Goal: Task Accomplishment & Management: Find specific page/section

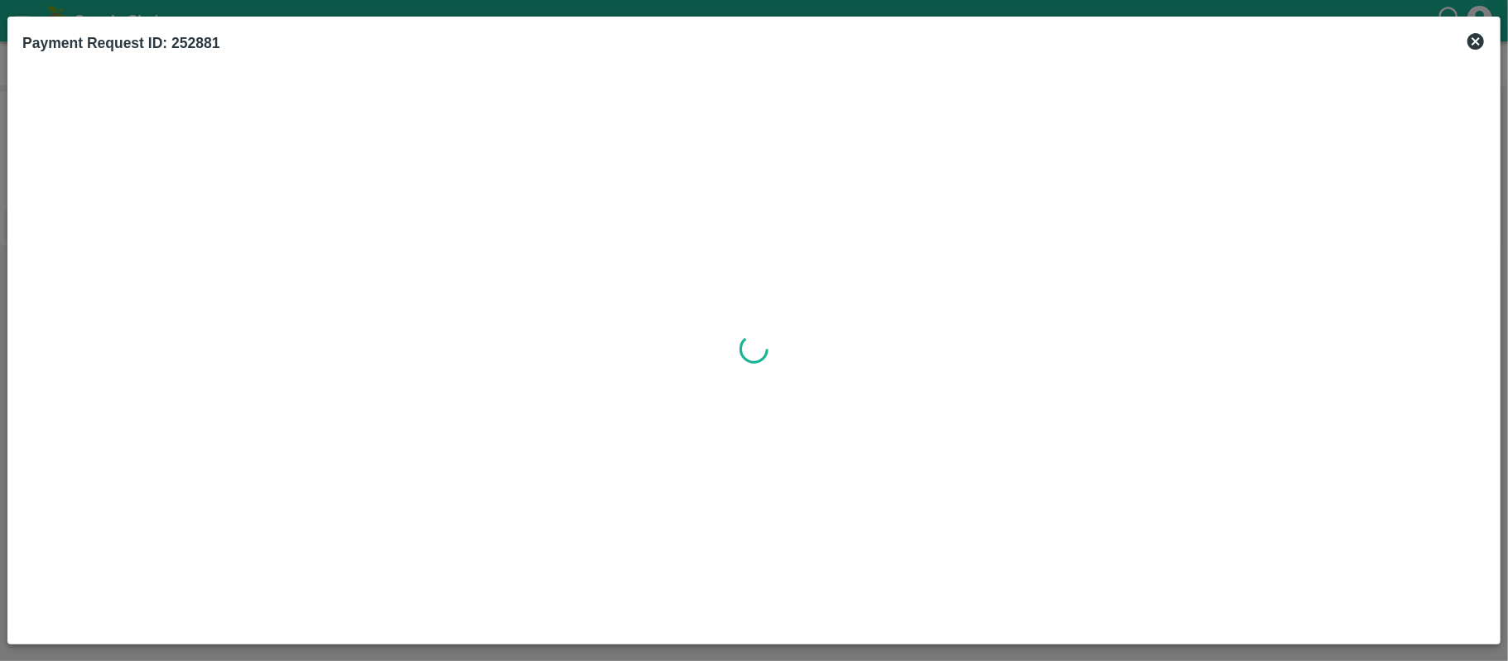
click at [1474, 46] on icon at bounding box center [1475, 41] width 17 height 17
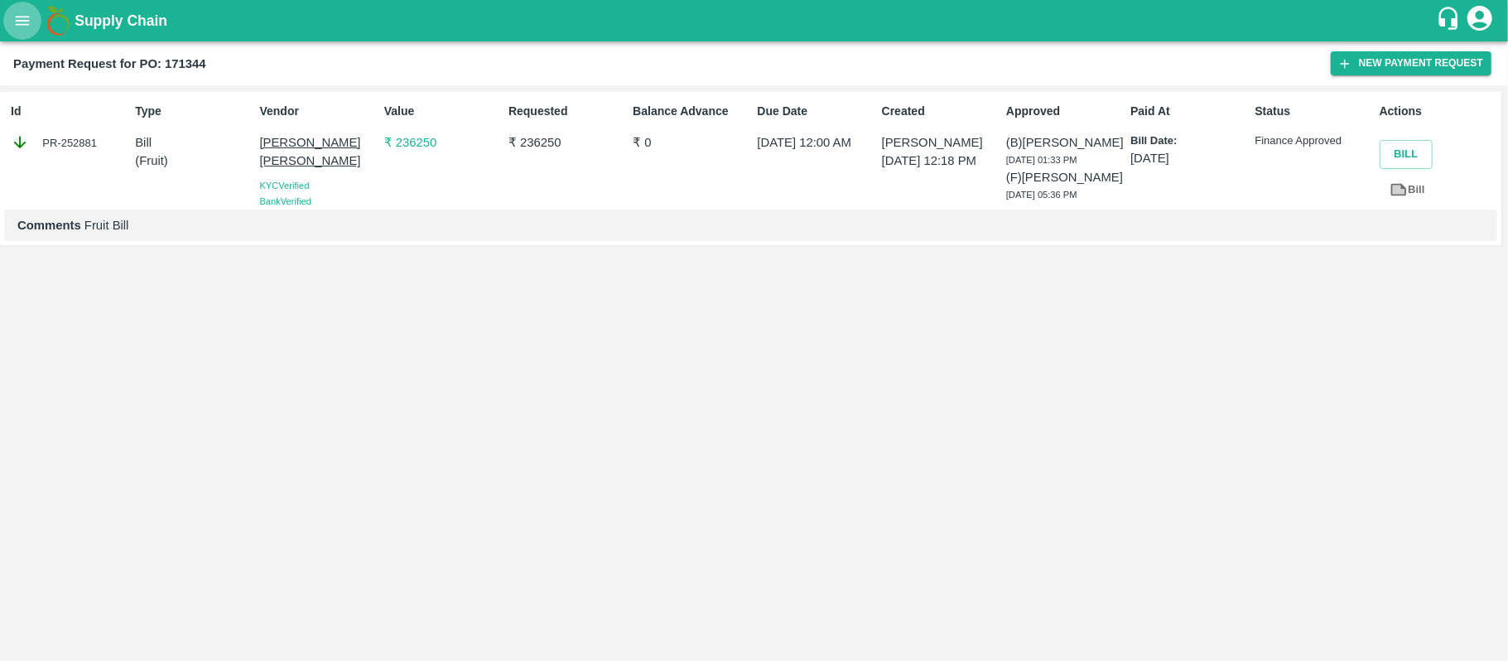
click at [22, 18] on icon "open drawer" at bounding box center [22, 21] width 18 height 18
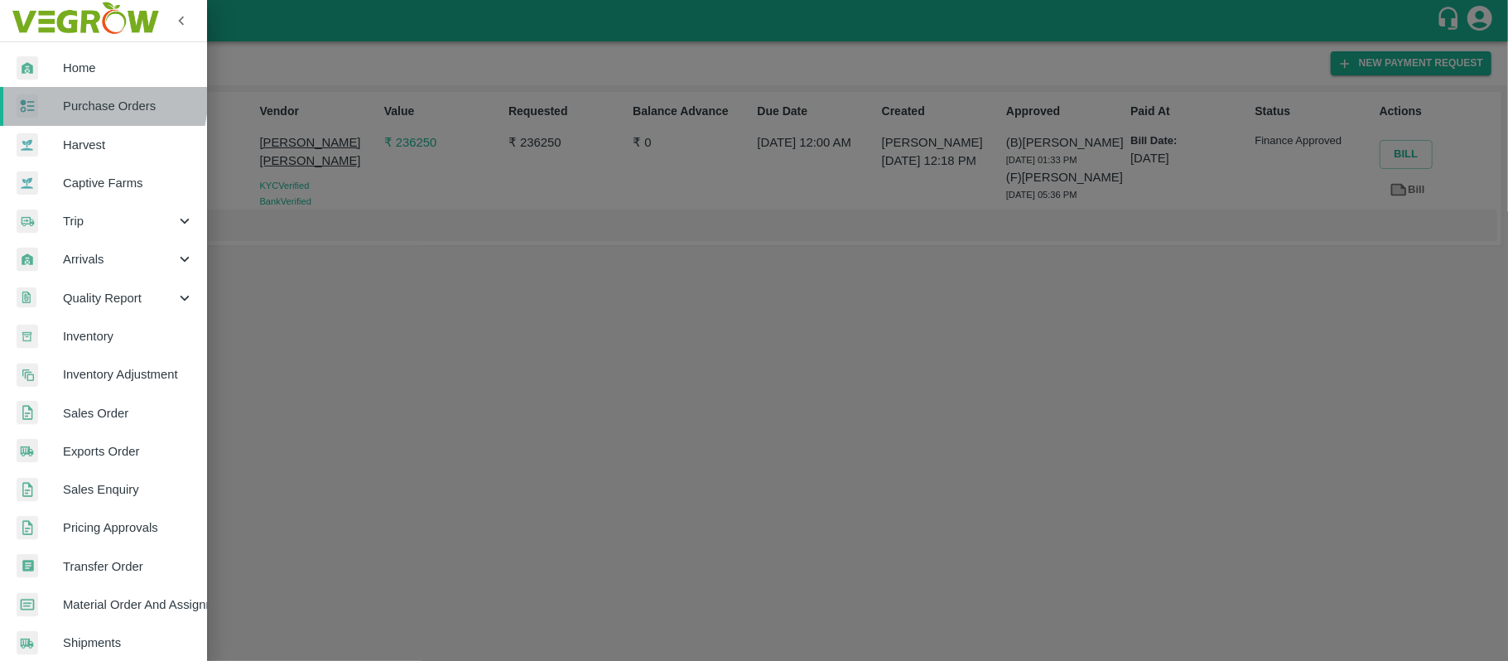
click at [94, 100] on span "Purchase Orders" at bounding box center [128, 106] width 131 height 18
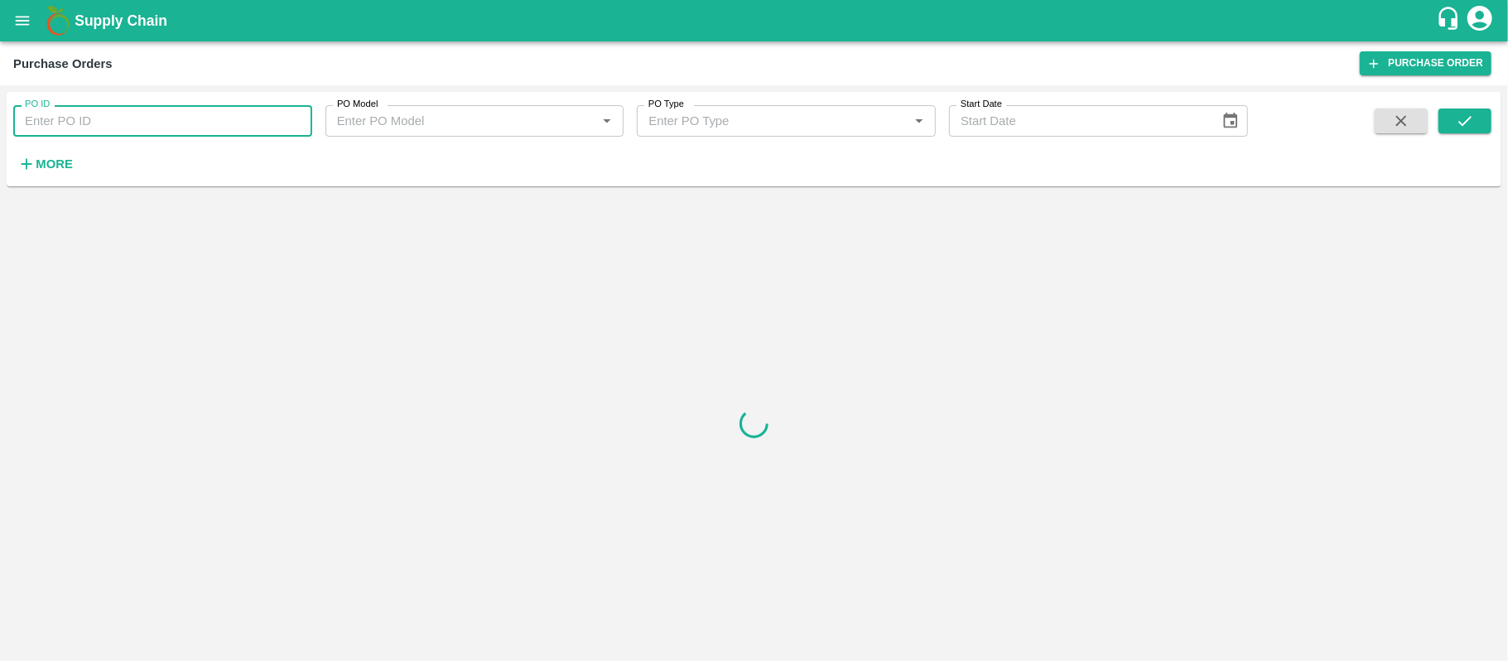
click at [128, 127] on input "PO ID" at bounding box center [162, 120] width 299 height 31
paste input "171344"
type input "171344"
click at [1464, 127] on icon "submit" at bounding box center [1465, 121] width 18 height 18
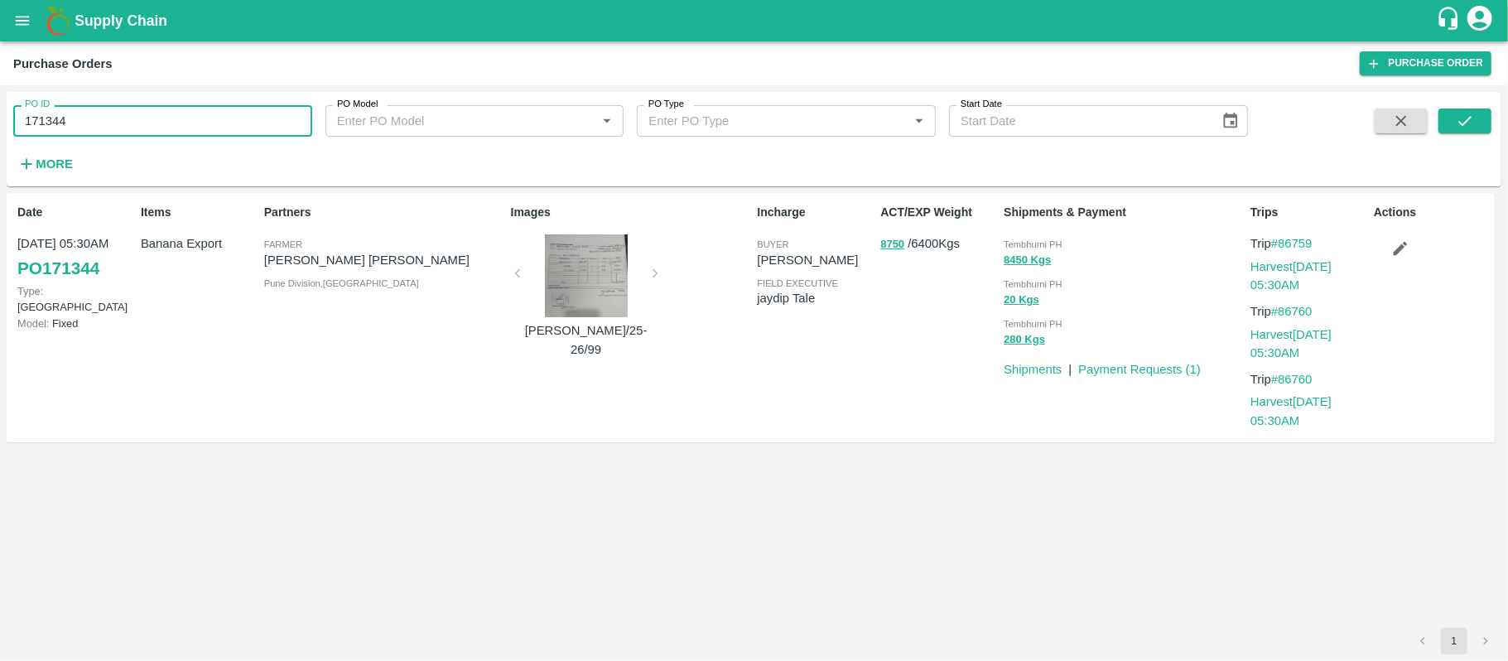
click at [98, 113] on input "171344" at bounding box center [162, 120] width 299 height 31
paste input "text"
click at [1456, 119] on icon "submit" at bounding box center [1465, 121] width 18 height 18
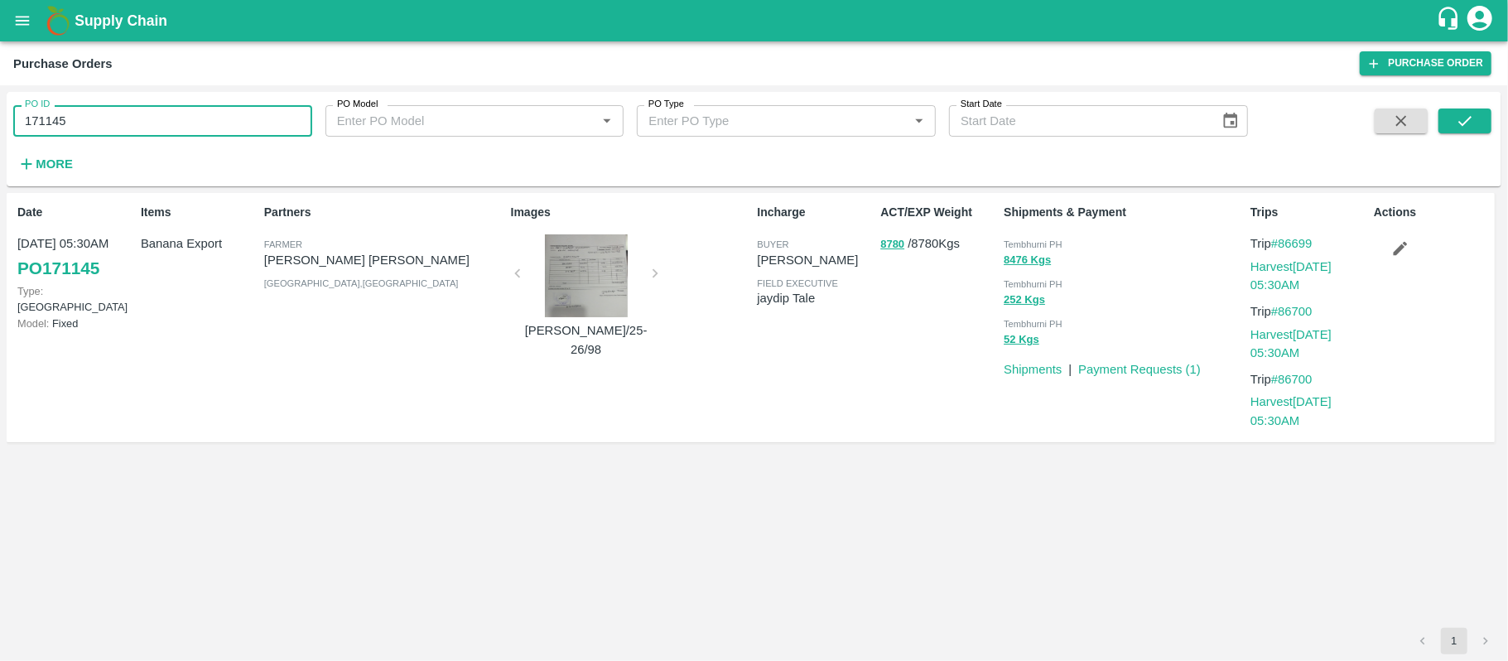
click at [56, 132] on input "171145" at bounding box center [162, 120] width 299 height 31
paste input "text"
click at [56, 132] on input "170497" at bounding box center [162, 120] width 299 height 31
click at [1459, 126] on icon "submit" at bounding box center [1465, 121] width 18 height 18
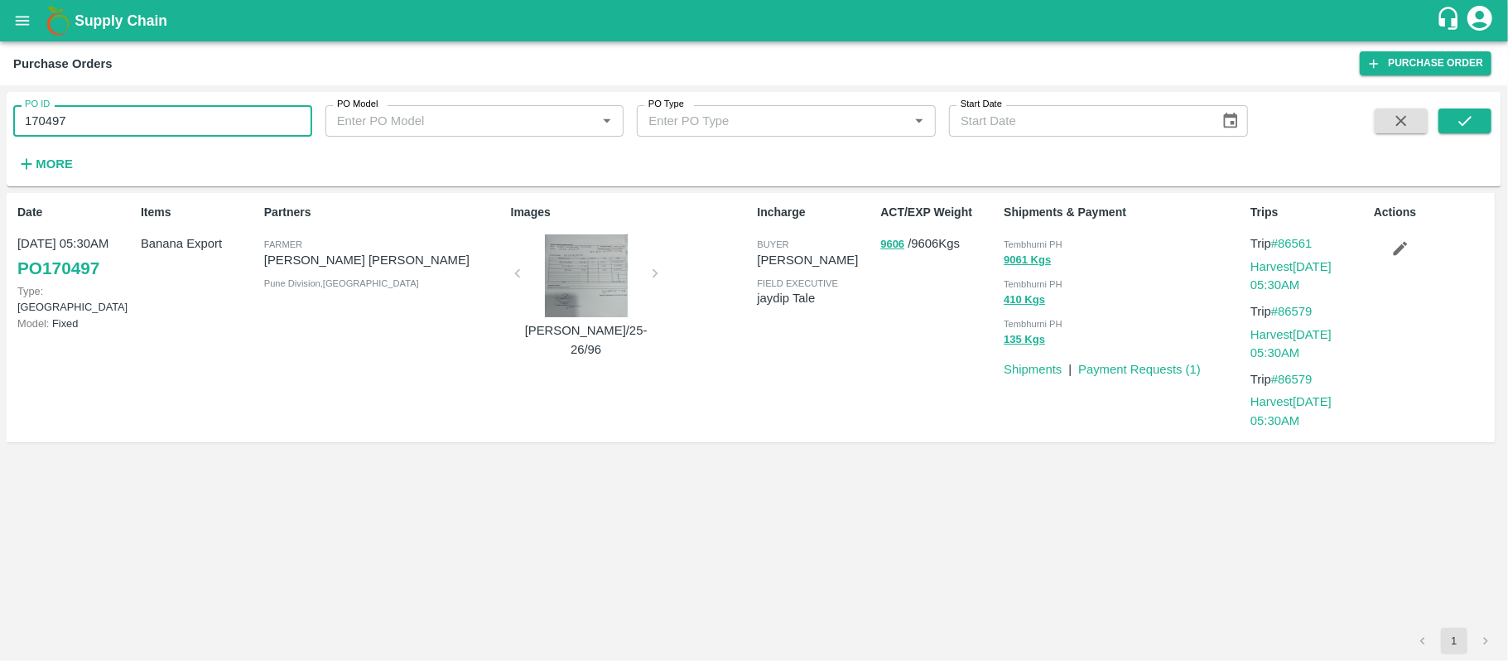
click at [114, 128] on input "170497" at bounding box center [162, 120] width 299 height 31
paste input "text"
type input "170255"
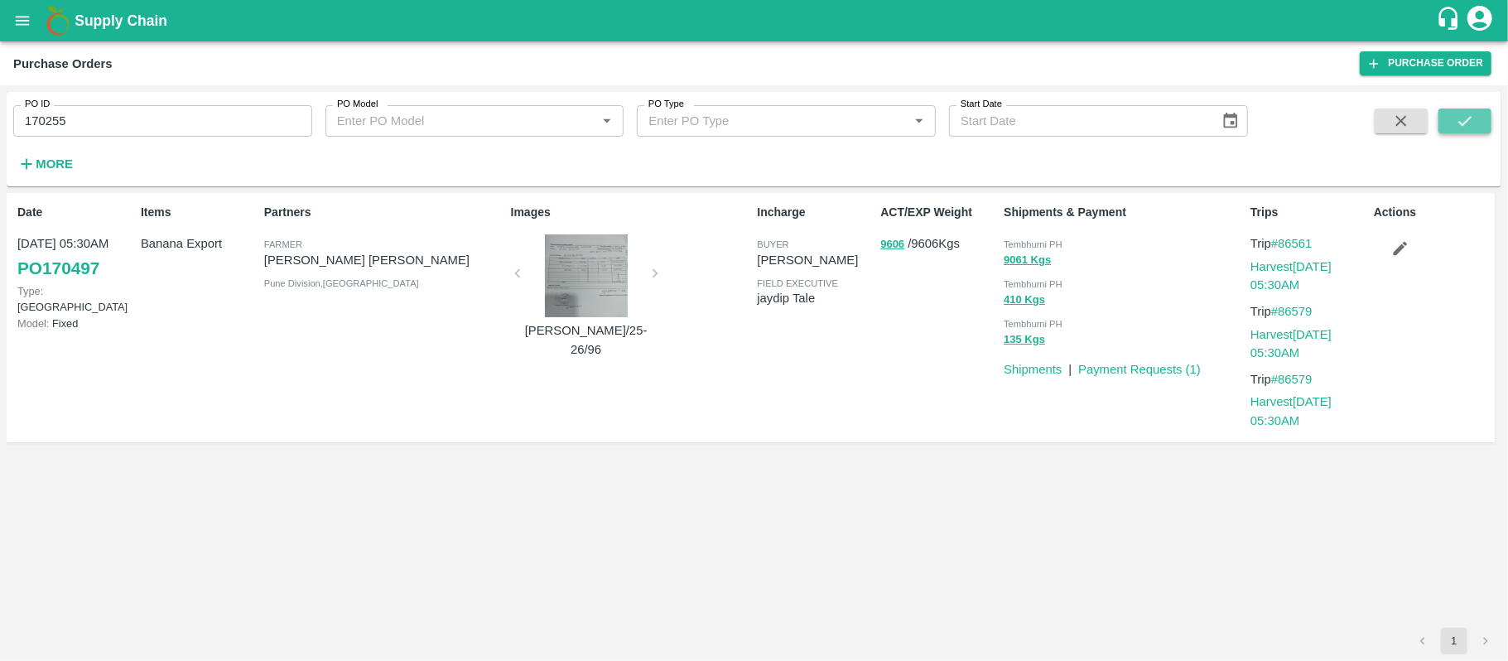
click at [1474, 129] on icon "submit" at bounding box center [1465, 121] width 18 height 18
